Goal: Download file/media

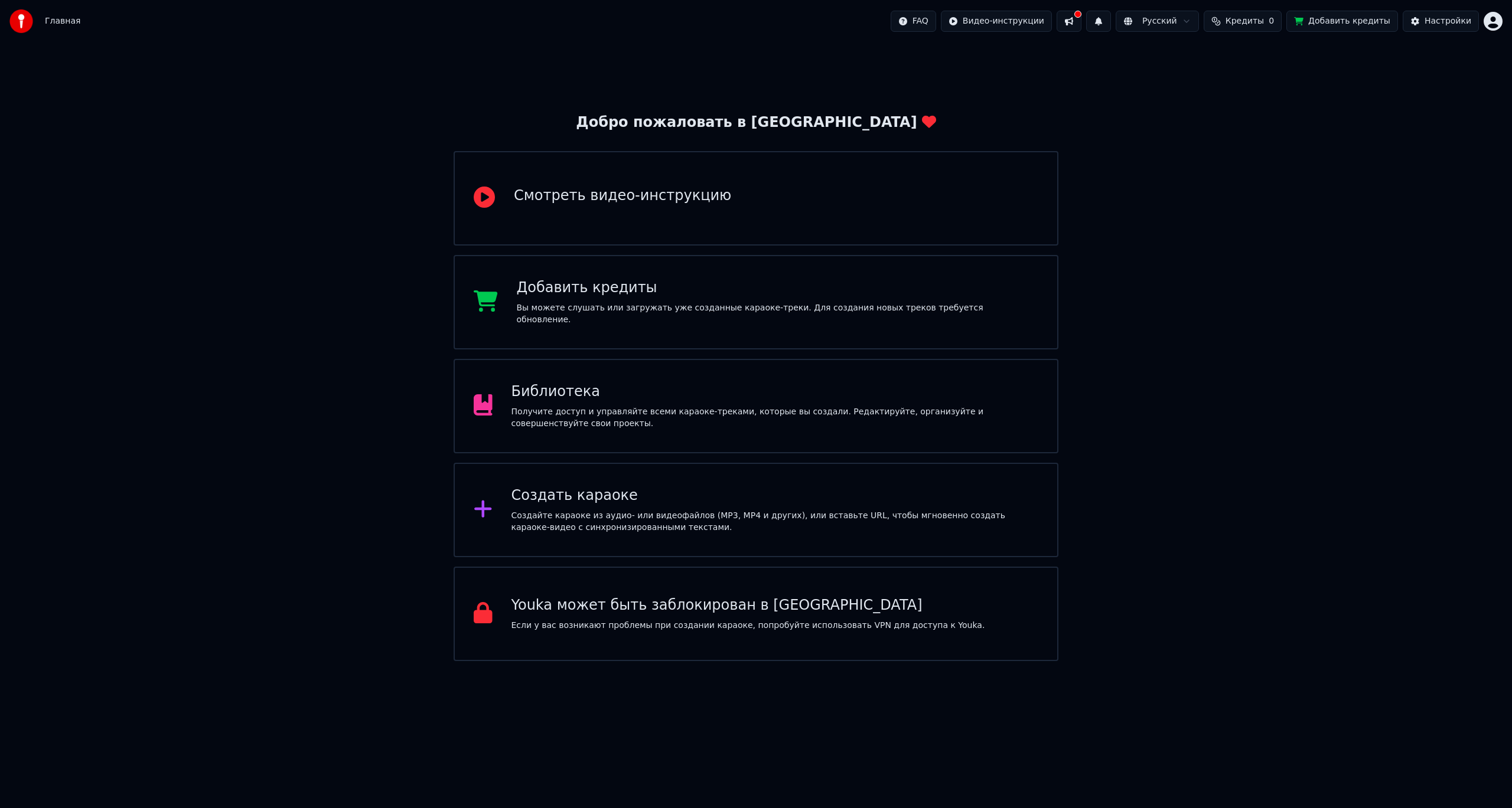
click at [730, 426] on div "Получите доступ и управляйте всеми караоке-треками, которые вы создали. Редакти…" at bounding box center [775, 418] width 527 height 23
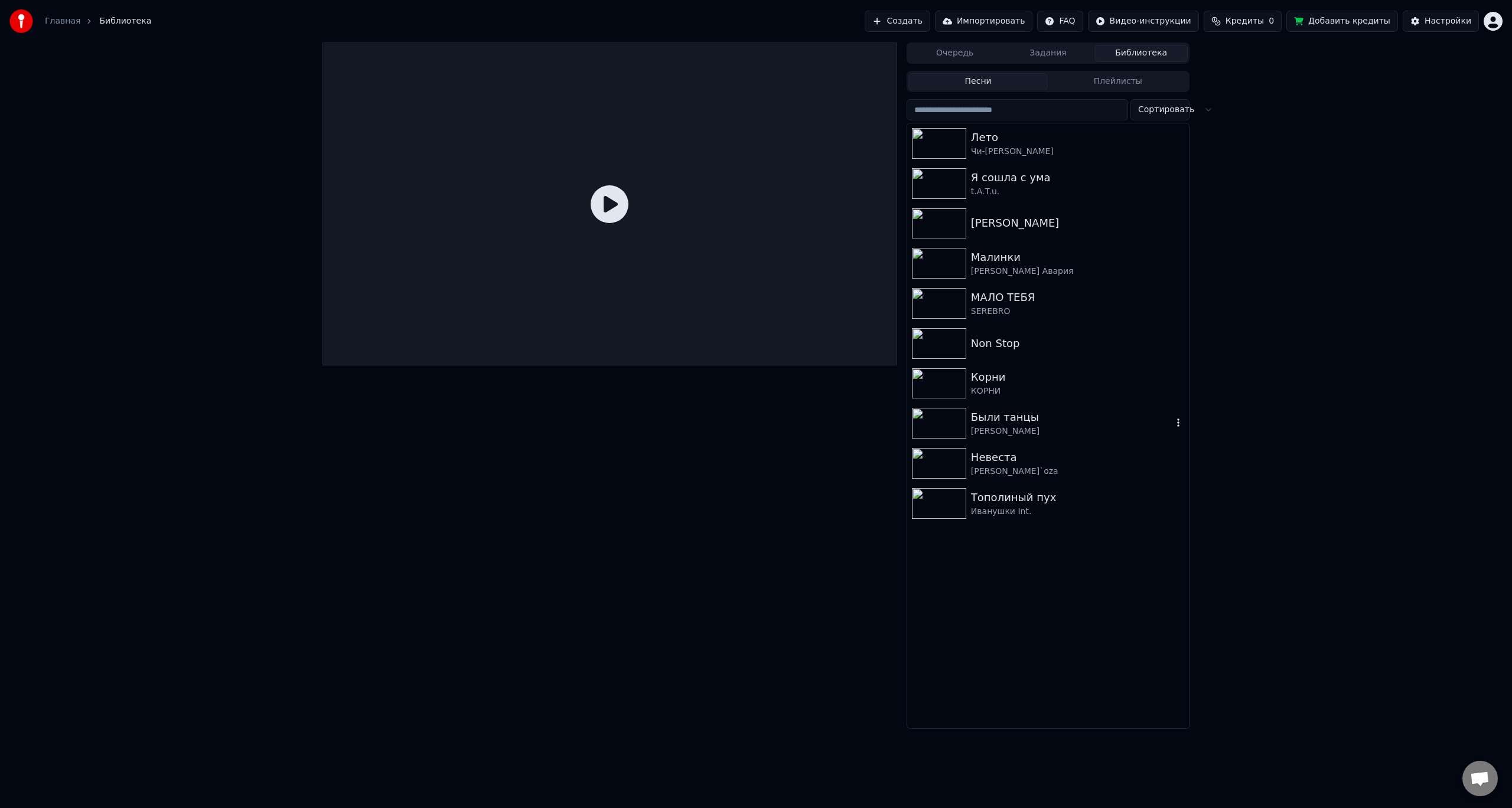
click at [1007, 429] on div "[PERSON_NAME]" at bounding box center [1071, 431] width 201 height 12
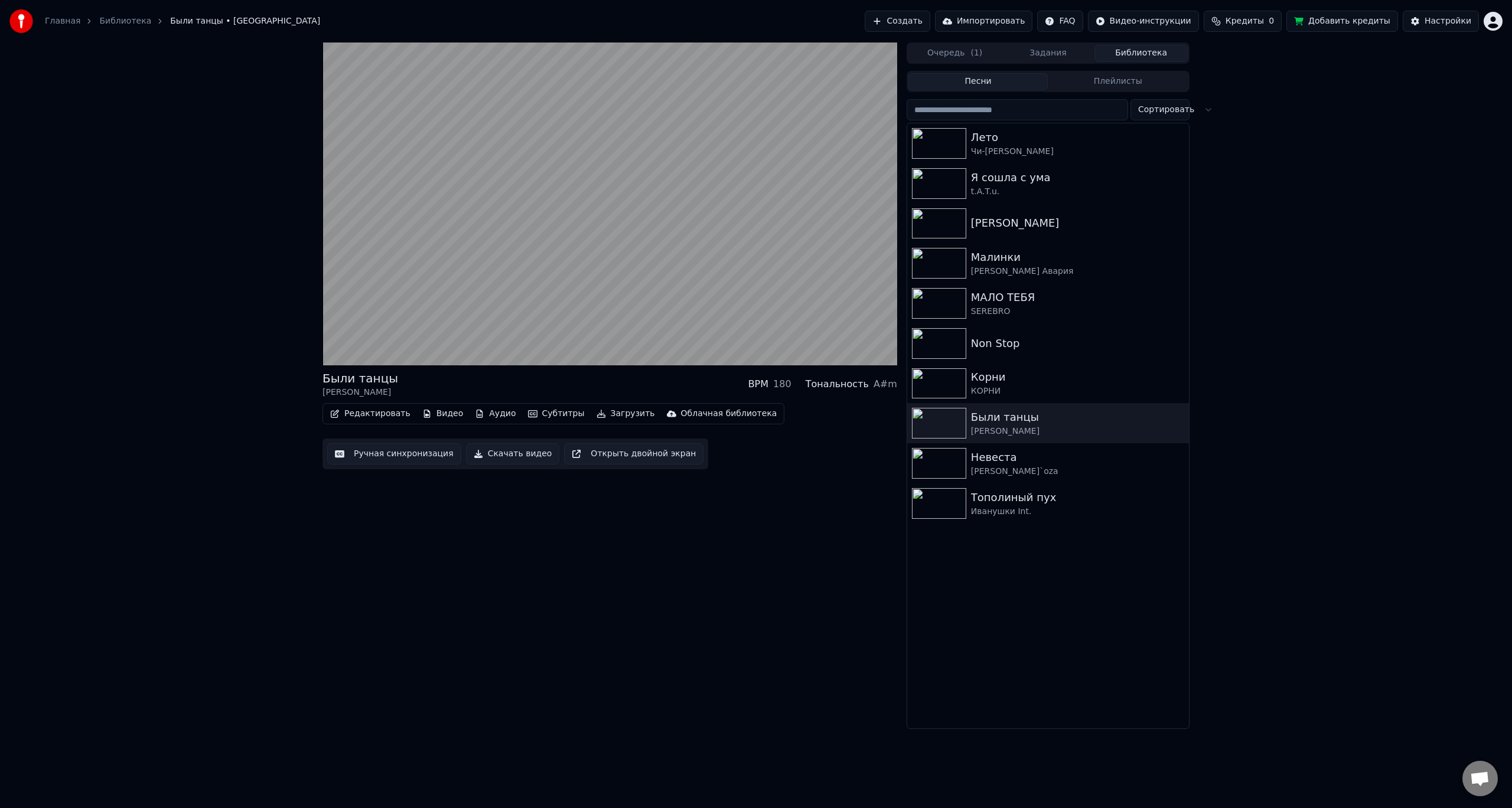
click at [615, 412] on button "Загрузить" at bounding box center [626, 413] width 68 height 16
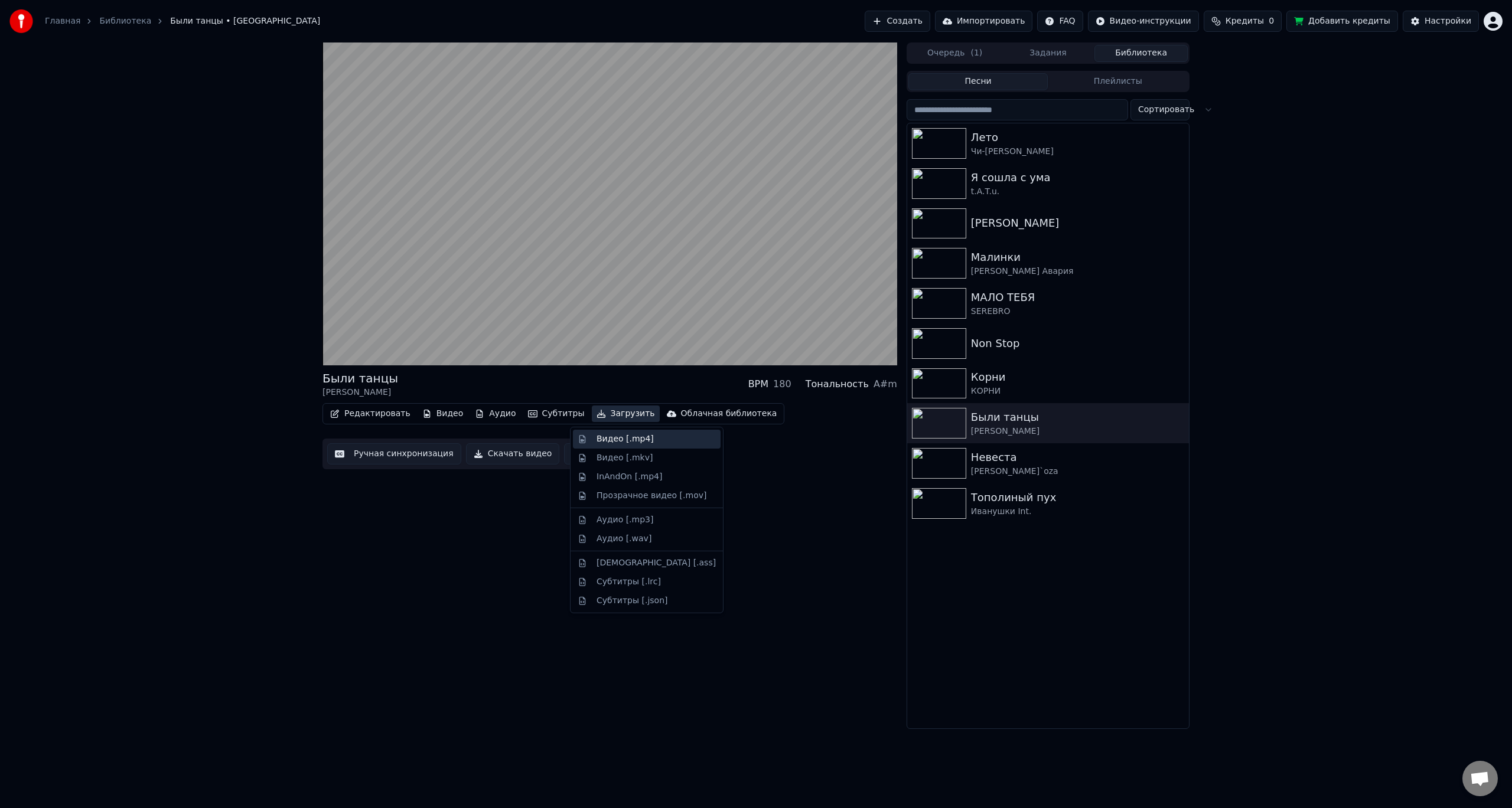
click at [616, 437] on div "Видео [.mp4]" at bounding box center [625, 439] width 57 height 12
